Goal: Information Seeking & Learning: Check status

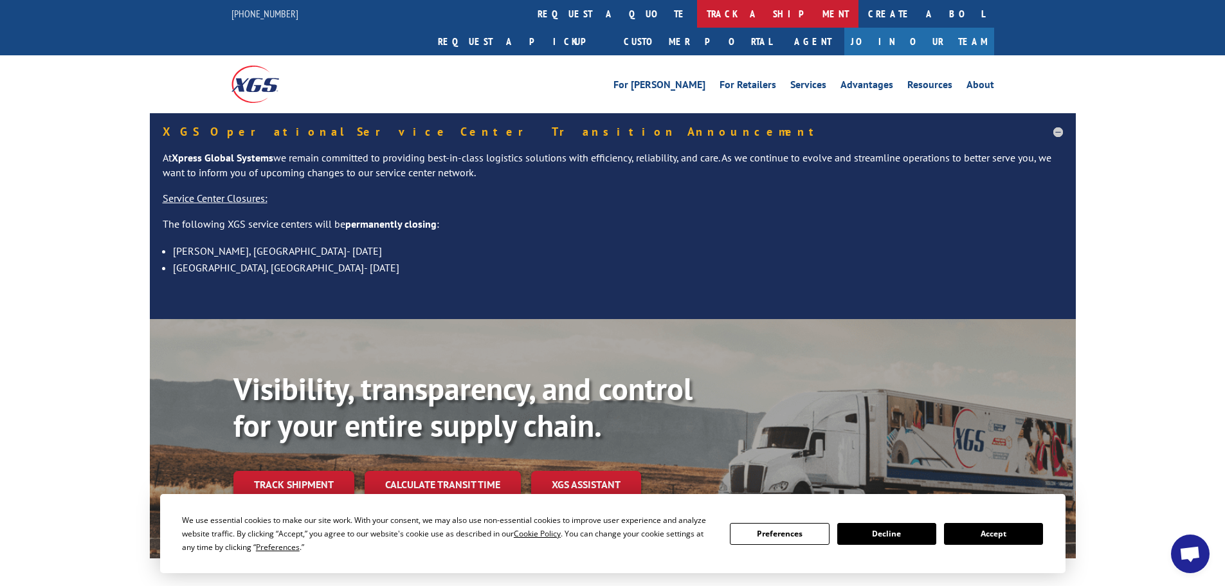
click at [697, 18] on link "track a shipment" at bounding box center [777, 14] width 161 height 28
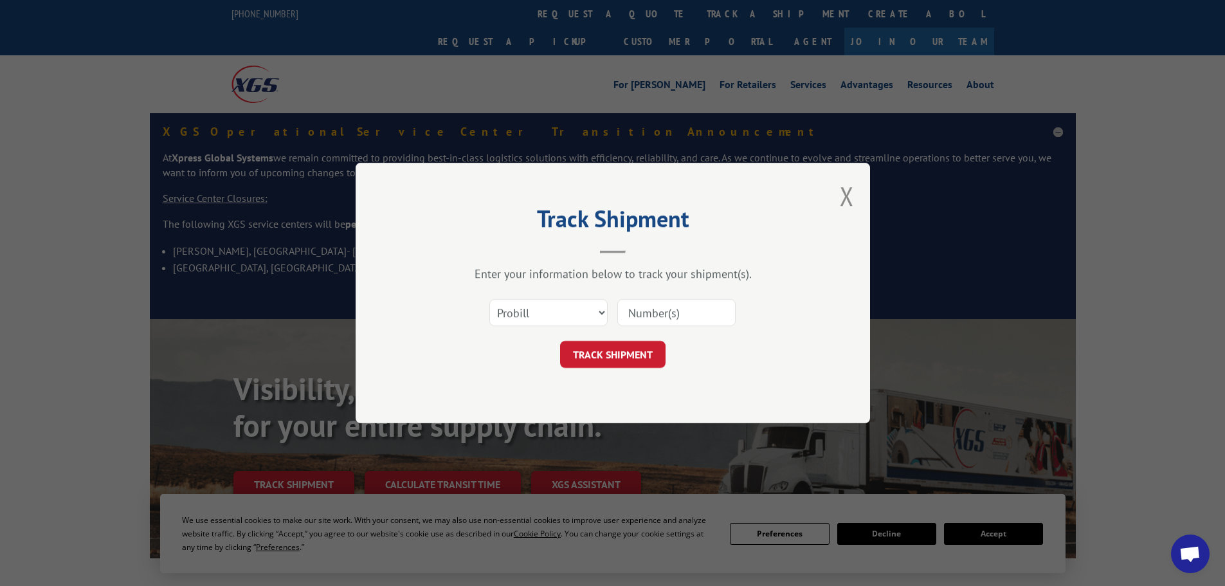
click at [656, 320] on input at bounding box center [676, 312] width 118 height 27
paste input "17468197"
type input "17468197"
click at [654, 361] on button "TRACK SHIPMENT" at bounding box center [612, 354] width 105 height 27
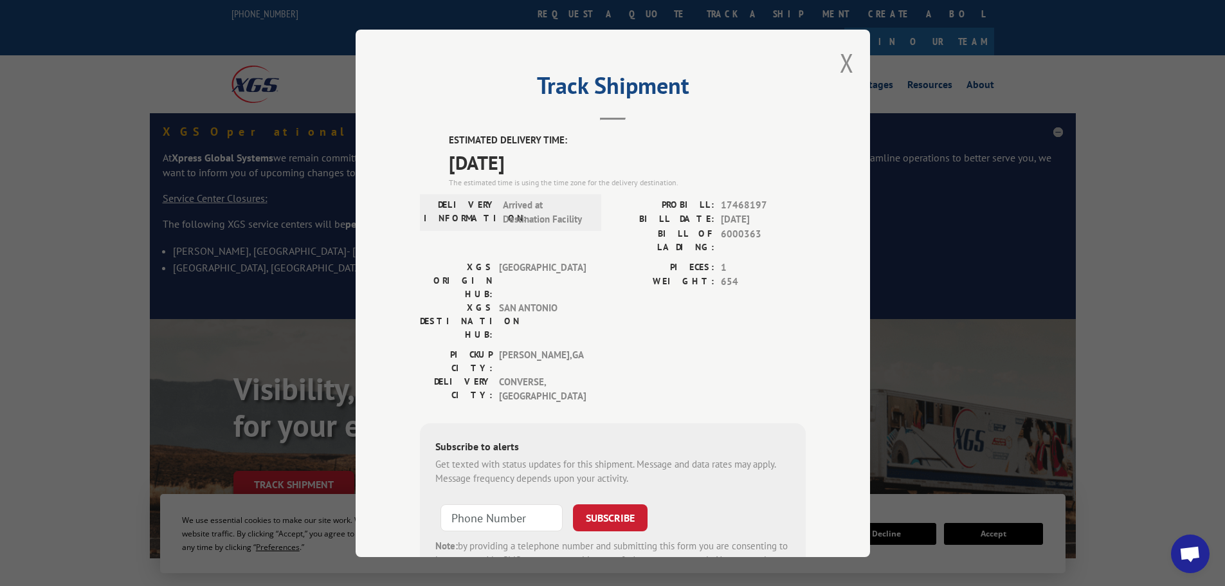
drag, startPoint x: 556, startPoint y: 167, endPoint x: 446, endPoint y: 174, distance: 110.8
click at [449, 174] on span "[DATE]" at bounding box center [627, 161] width 357 height 29
copy span "[DATE]"
